Goal: Task Accomplishment & Management: Use online tool/utility

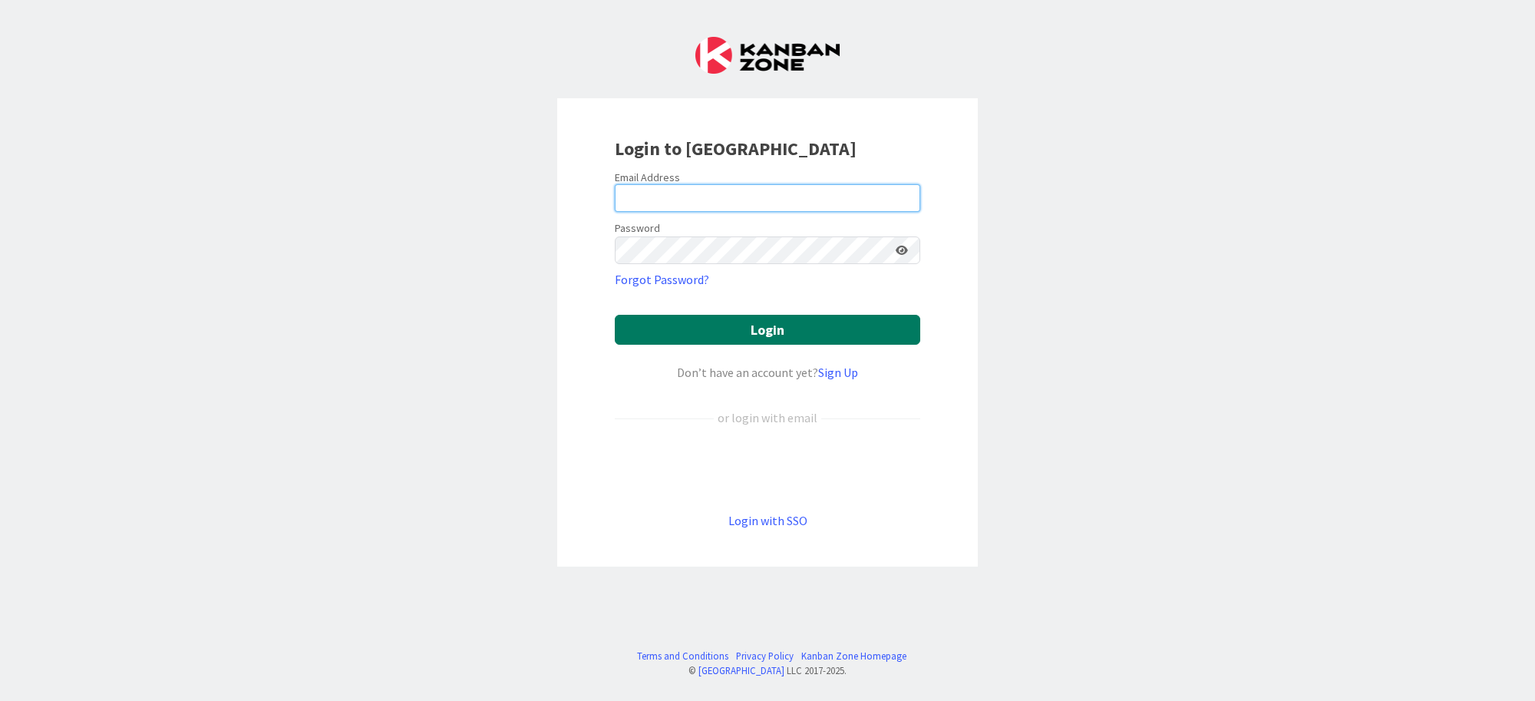
type input "[PERSON_NAME][EMAIL_ADDRESS][PERSON_NAME][DOMAIN_NAME]"
click at [773, 324] on button "Login" at bounding box center [767, 330] width 305 height 30
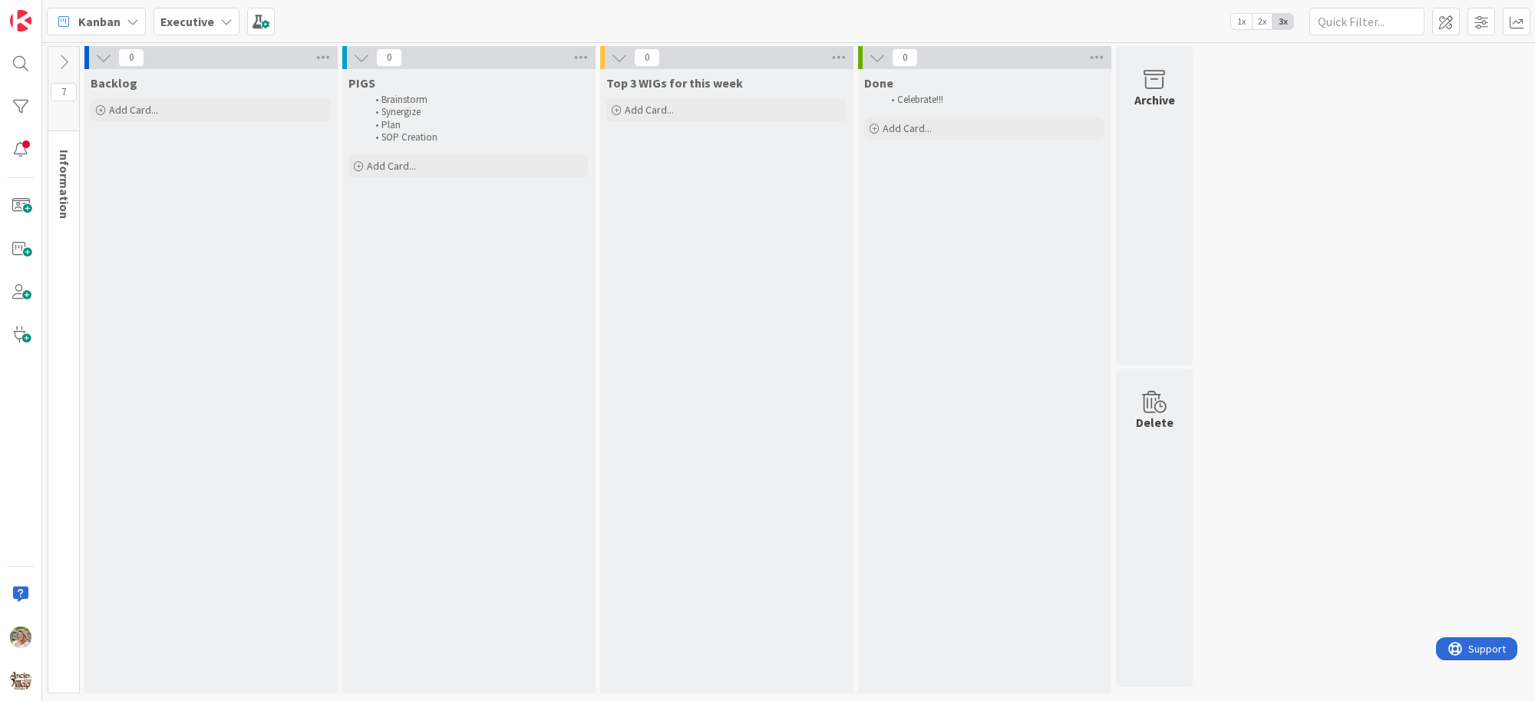
click at [235, 427] on div "Backlog Add Card..." at bounding box center [210, 381] width 252 height 624
click at [190, 14] on b "Executive" at bounding box center [187, 21] width 54 height 15
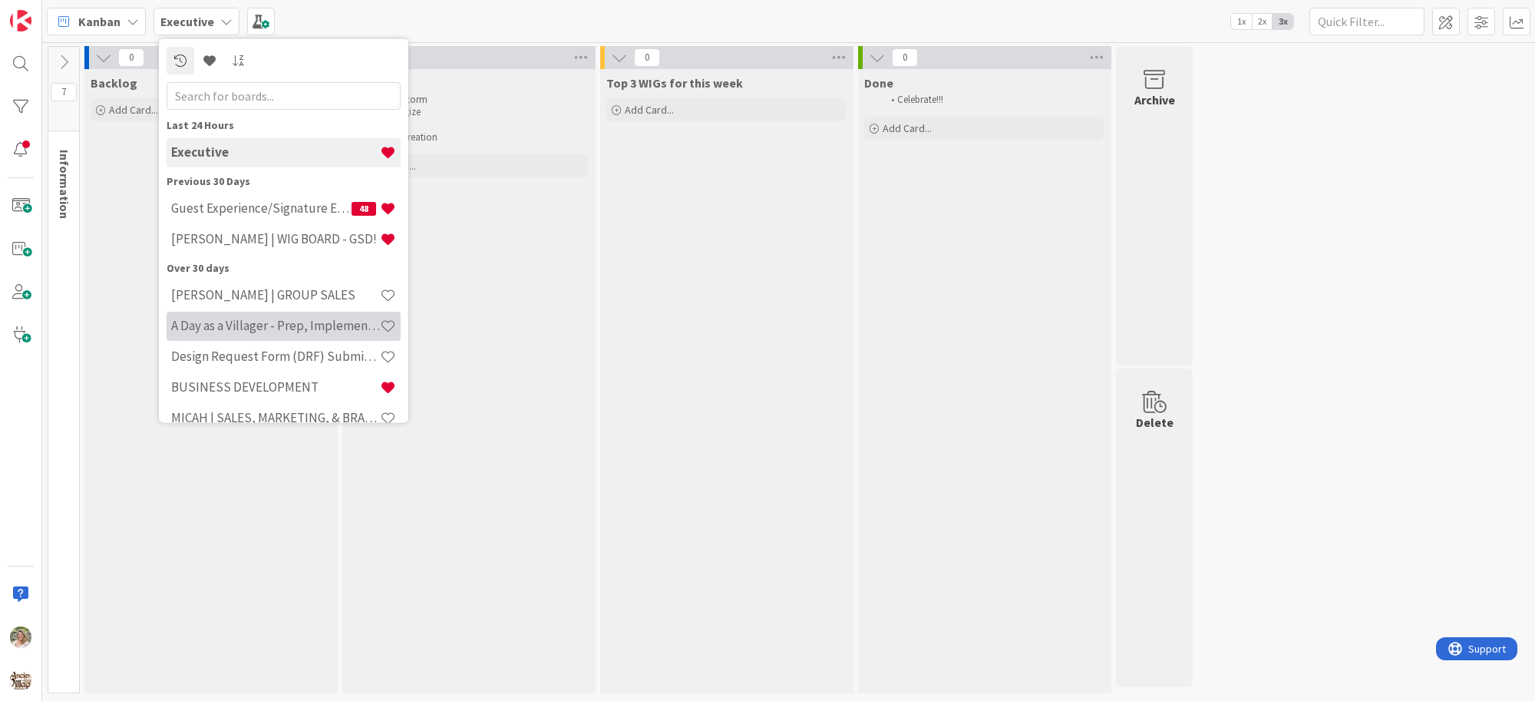
click at [227, 323] on h4 "A Day as a Villager - Prep, Implement and Execute" at bounding box center [275, 325] width 209 height 15
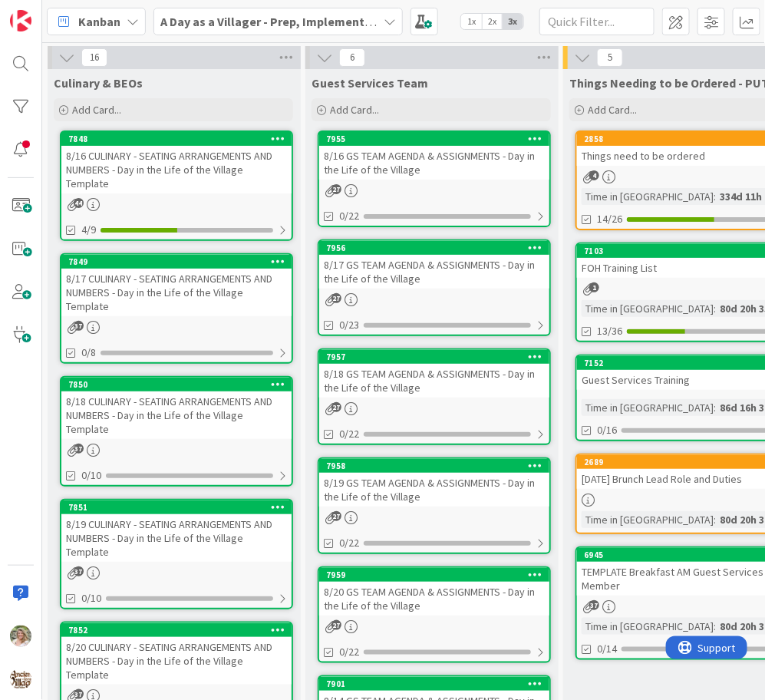
click at [419, 391] on div "8/18 GS TEAM AGENDA & ASSIGNMENTS - Day in the Life of the Village" at bounding box center [434, 381] width 230 height 34
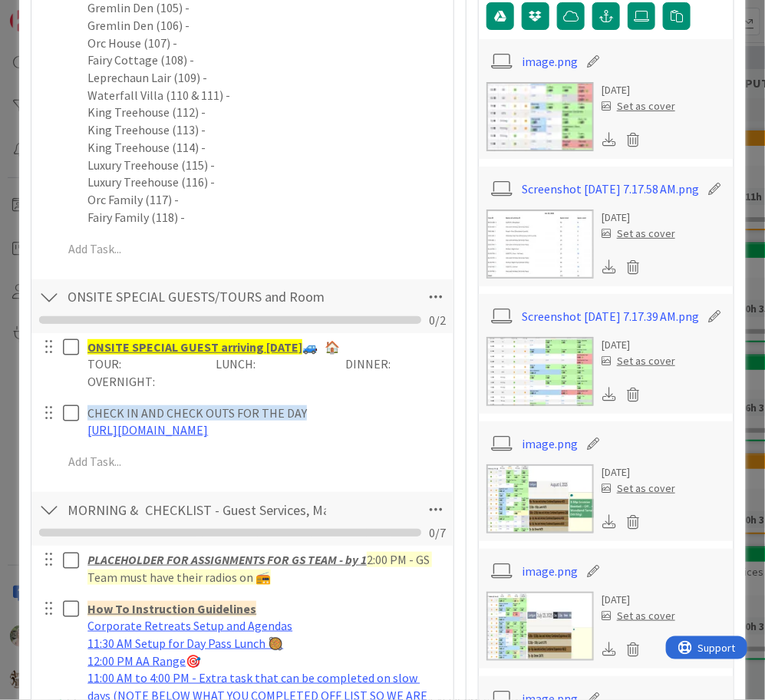
scroll to position [460, 0]
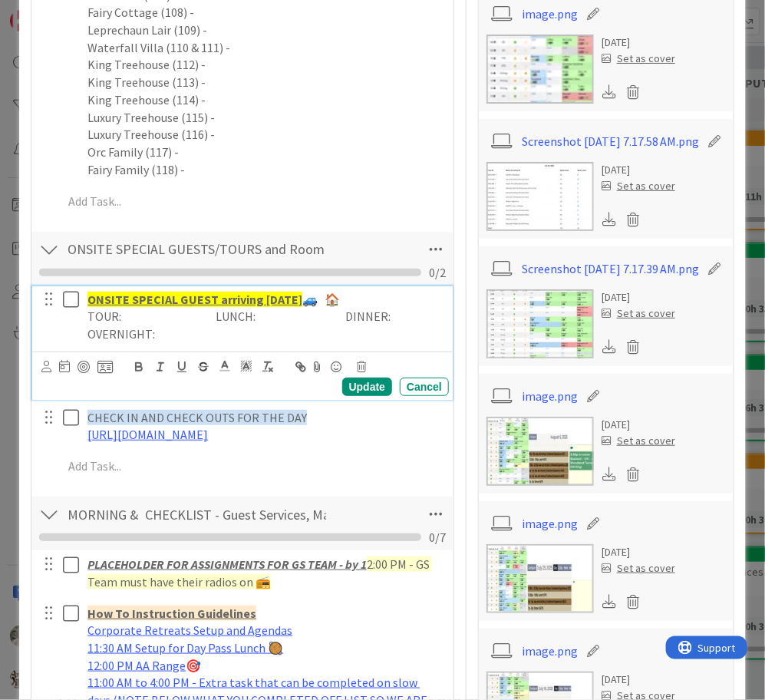
click at [181, 338] on p "TOUR: LUNCH: DINNER: OVERNIGHT:" at bounding box center [264, 325] width 355 height 35
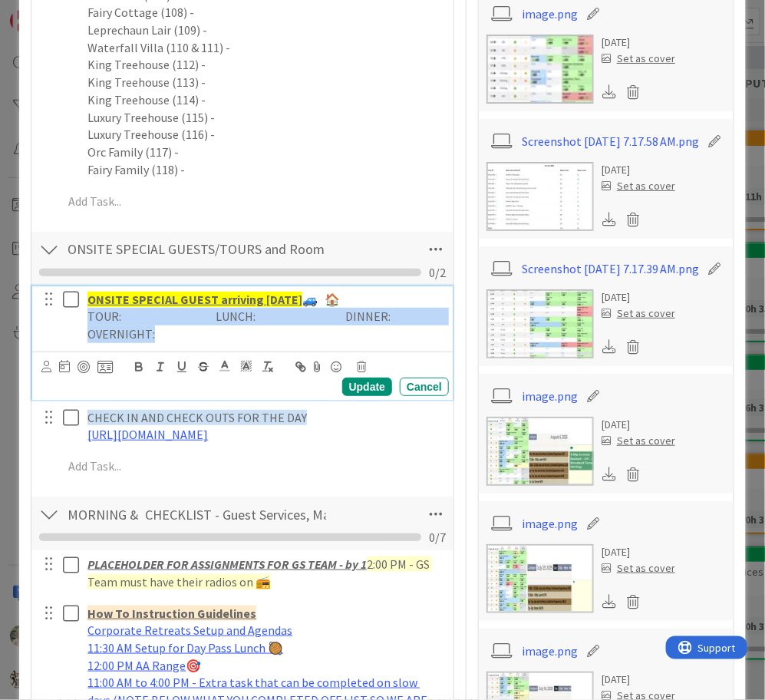
drag, startPoint x: 181, startPoint y: 338, endPoint x: 89, endPoint y: 315, distance: 94.9
click at [89, 315] on p "TOUR: LUNCH: DINNER: OVERNIGHT:" at bounding box center [264, 325] width 355 height 35
